Goal: Task Accomplishment & Management: Manage account settings

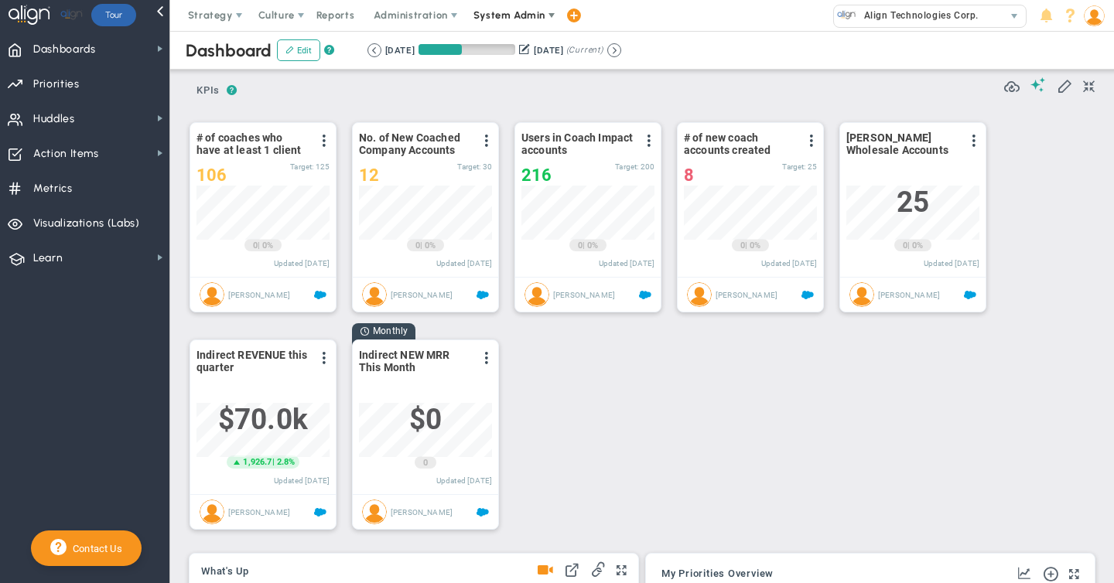
click at [498, 15] on span "System Admin" at bounding box center [509, 15] width 72 height 12
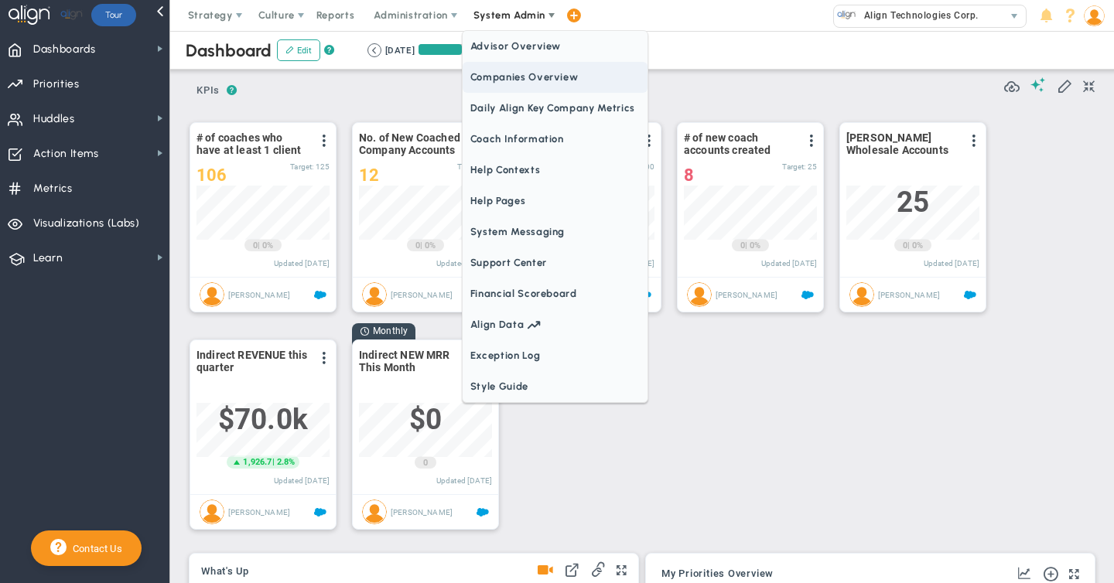
click at [511, 82] on span "Companies Overview" at bounding box center [555, 77] width 185 height 31
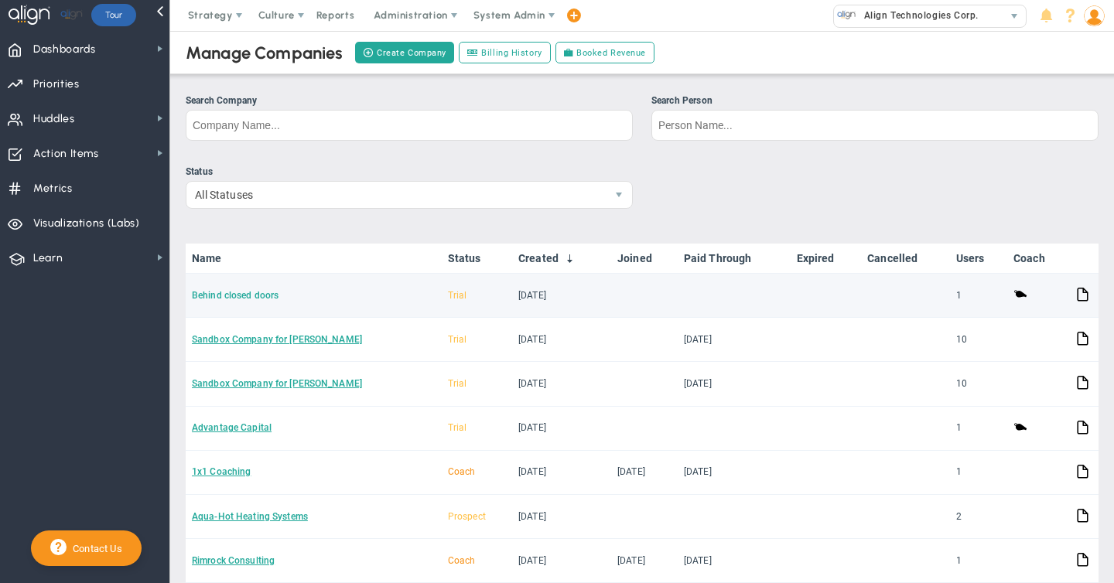
click at [244, 297] on link "Behind closed doors" at bounding box center [235, 295] width 87 height 11
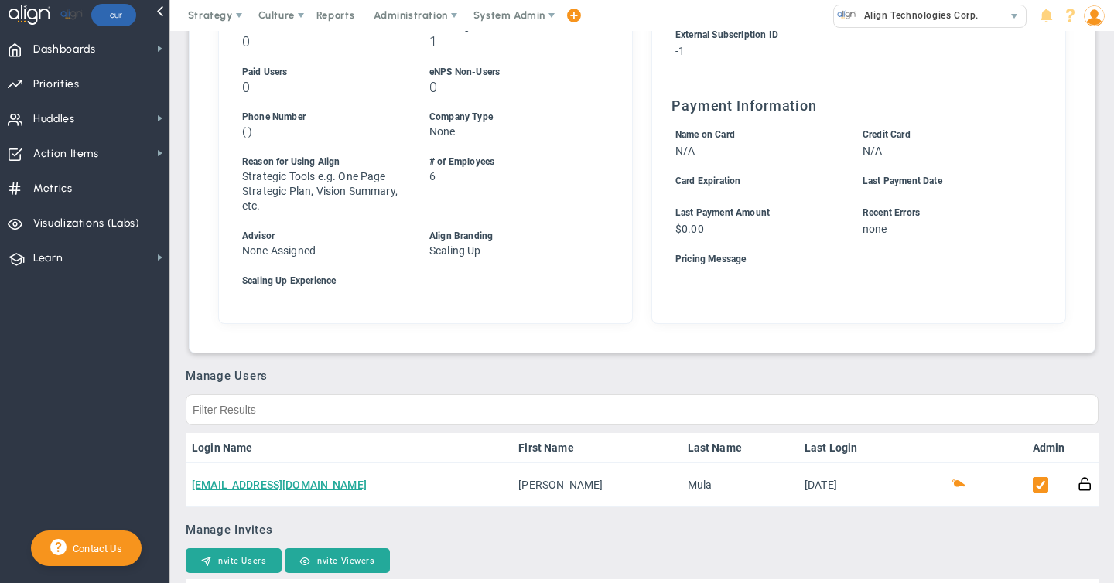
scroll to position [822, 0]
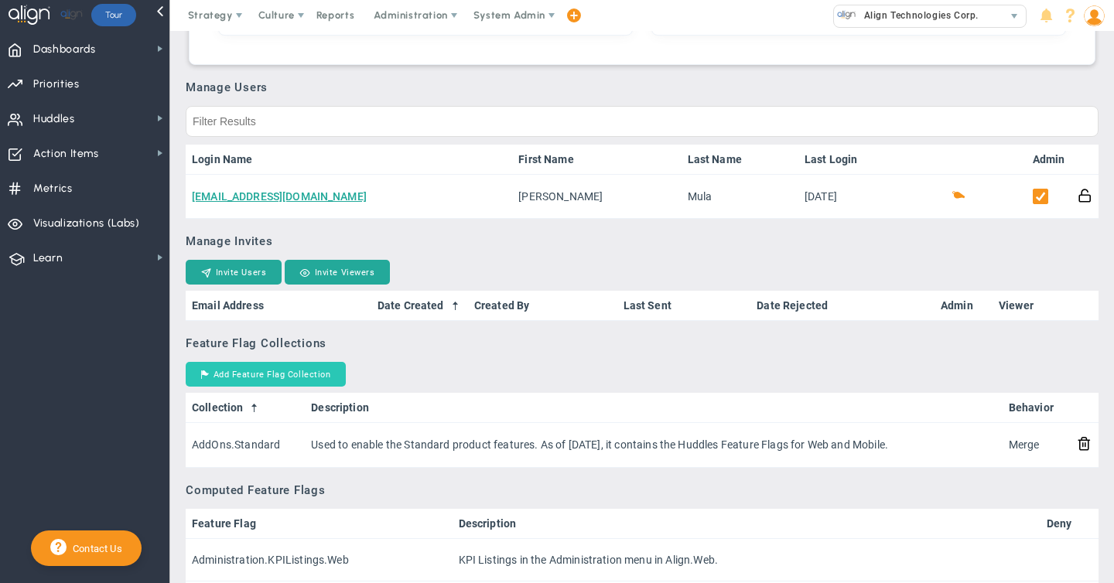
click at [272, 374] on button "Add Feature Flag Collection" at bounding box center [266, 374] width 160 height 25
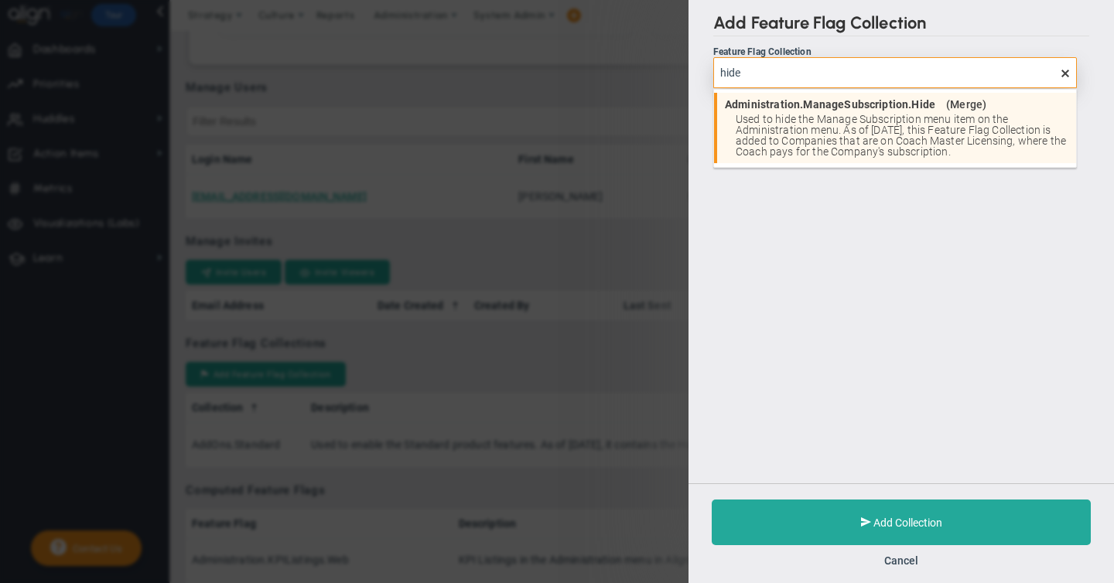
click at [848, 152] on span "Used to hide the Manage Subscription menu item on the Administration menu. As o…" at bounding box center [902, 135] width 333 height 43
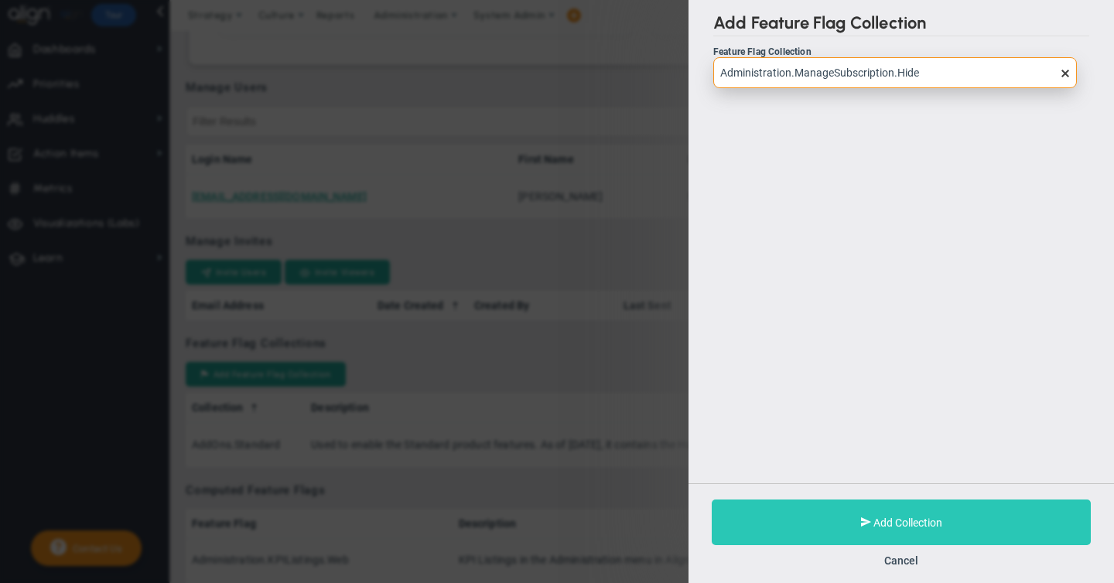
type input "Administration.ManageSubscription.Hide"
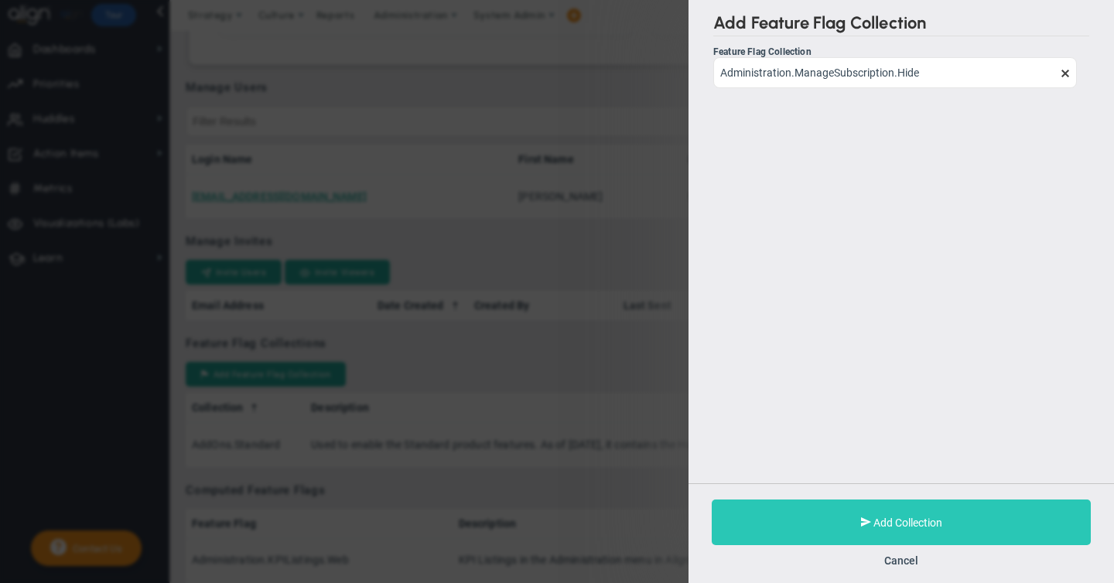
click at [895, 524] on span "Add Collection" at bounding box center [907, 523] width 69 height 12
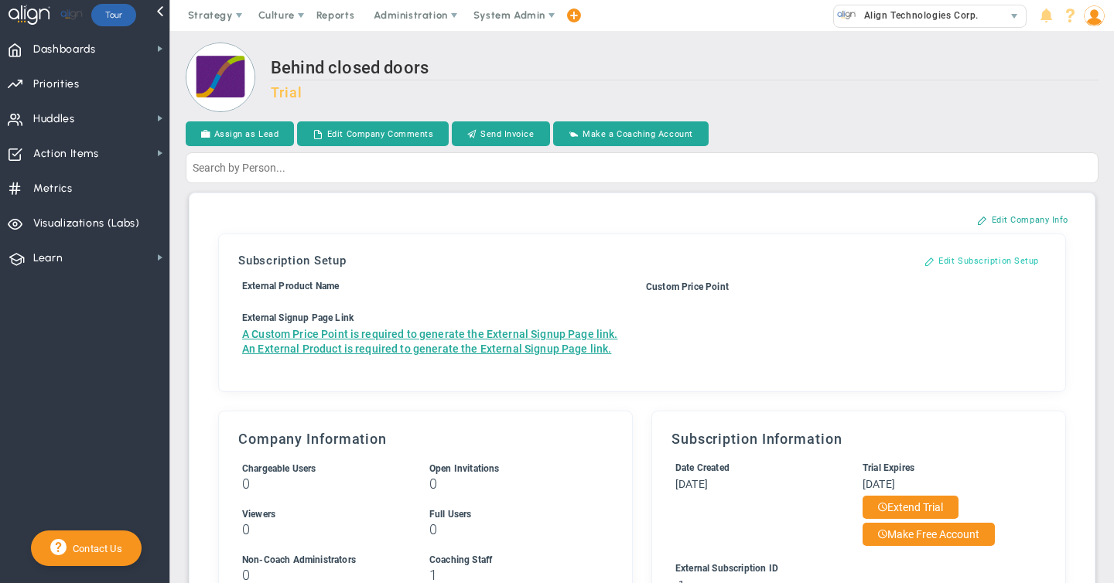
click at [966, 259] on button "Edit Subscription Setup" at bounding box center [981, 260] width 145 height 25
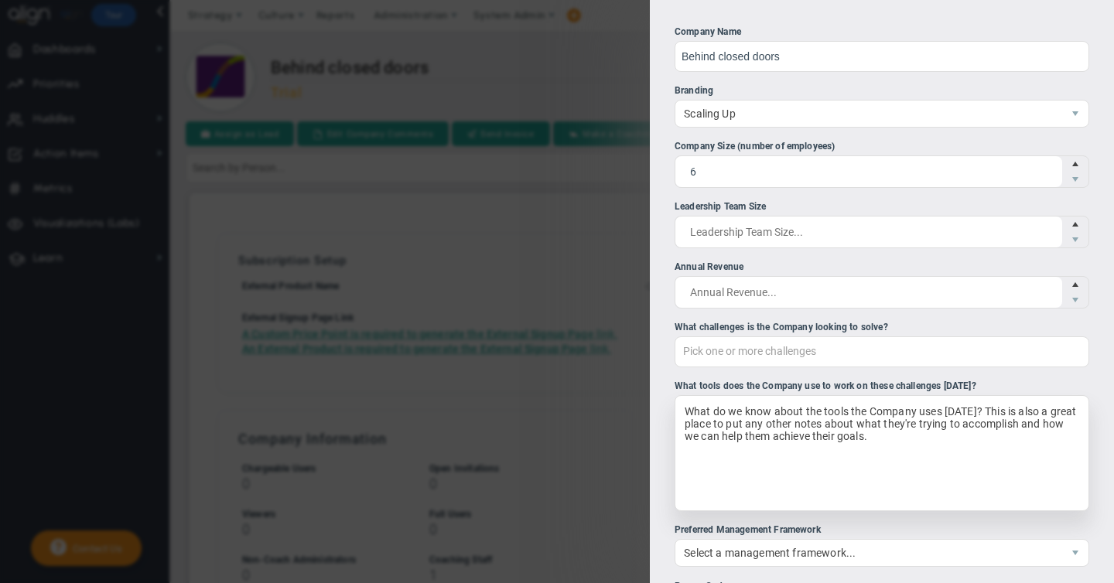
scroll to position [388, 0]
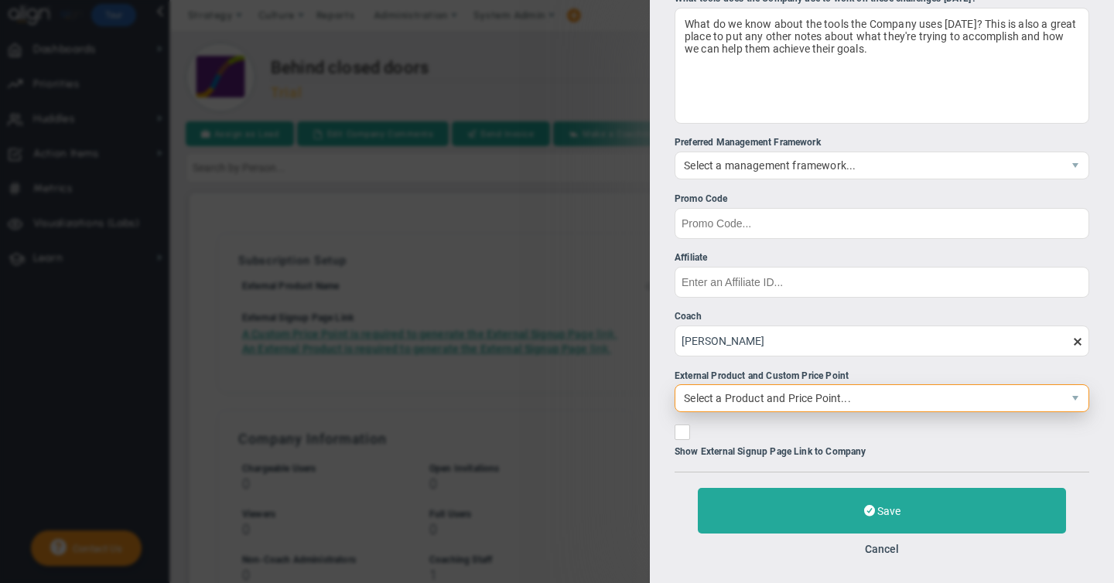
click at [743, 396] on span "Select a Product and Price Point..." at bounding box center [868, 398] width 387 height 26
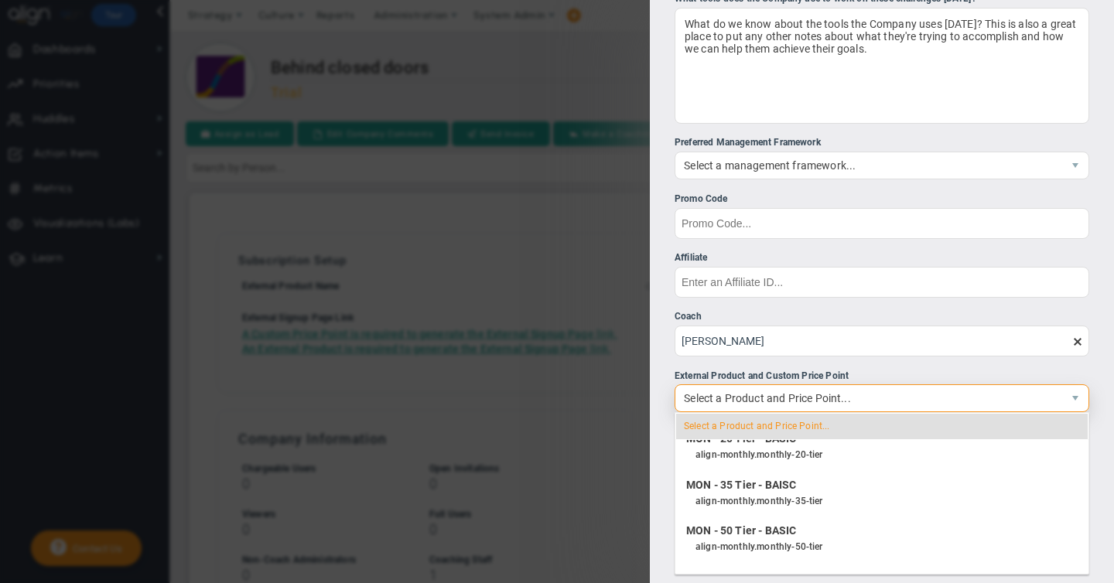
scroll to position [1949, 0]
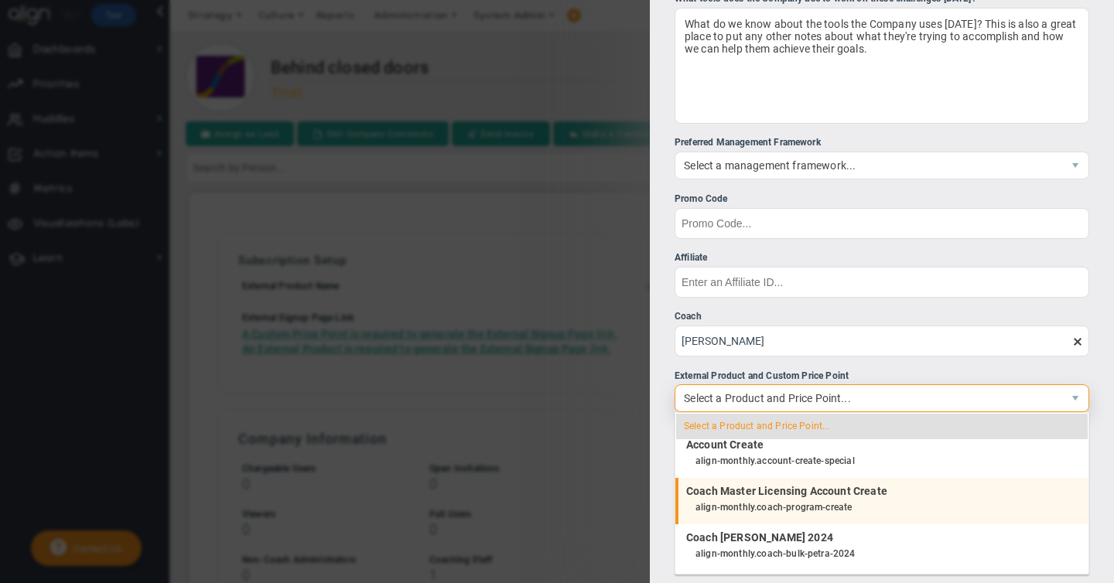
click at [764, 506] on div "align-monthly.coach-program-create" at bounding box center [888, 508] width 385 height 20
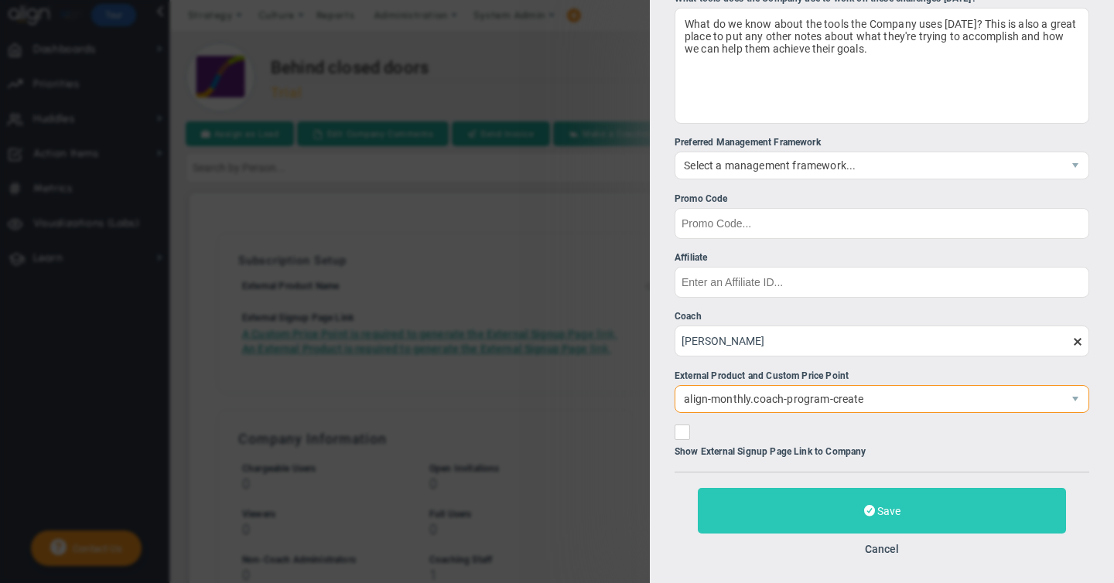
click at [873, 514] on span at bounding box center [869, 511] width 11 height 15
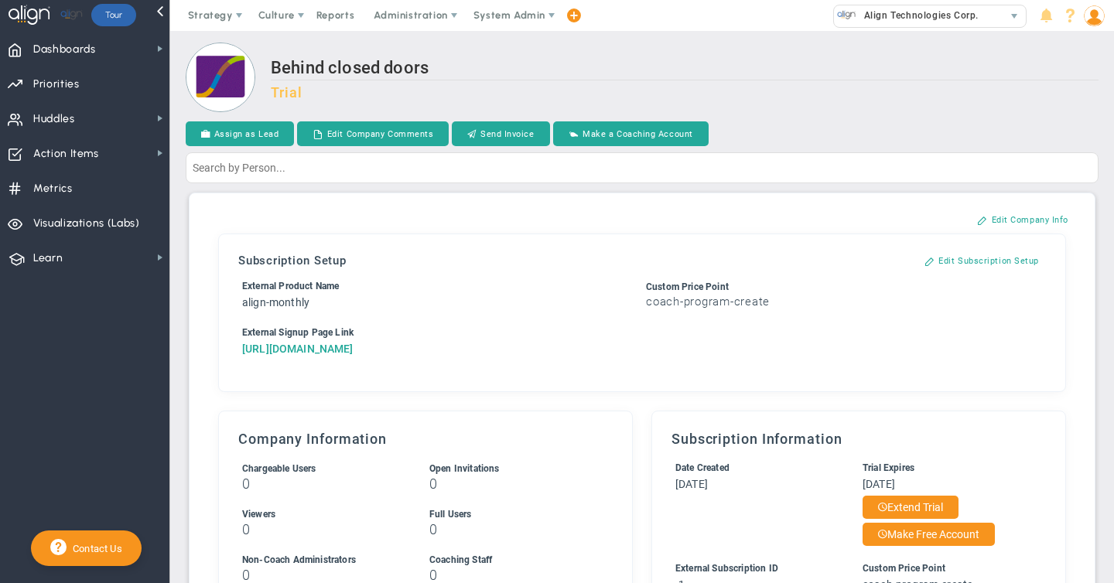
click at [316, 355] on a=0&reference=33440&organization=Behind+closed+doors"] "[URL][DOMAIN_NAME]" at bounding box center [297, 349] width 111 height 12
